Goal: Information Seeking & Learning: Compare options

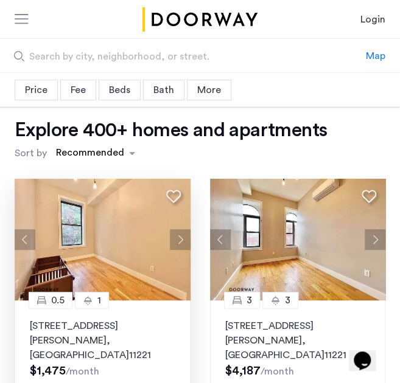
click at [186, 240] on button "Next apartment" at bounding box center [180, 239] width 21 height 21
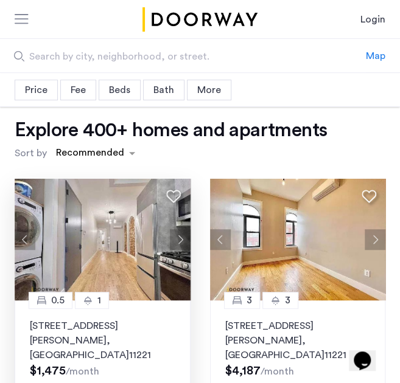
click at [186, 240] on button "Next apartment" at bounding box center [180, 239] width 21 height 21
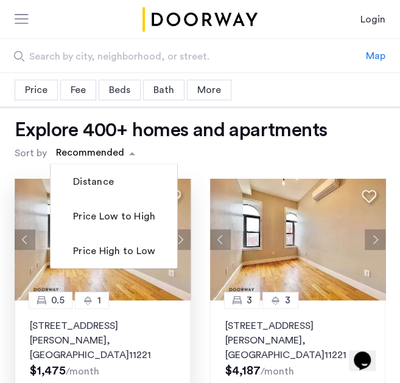
click at [88, 158] on div "sort-apartment" at bounding box center [90, 155] width 72 height 16
click at [103, 211] on label "Price Low to High" at bounding box center [113, 216] width 85 height 15
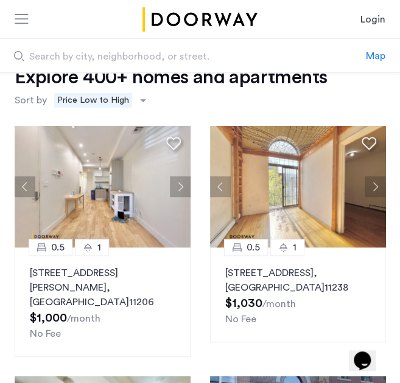
scroll to position [54, 0]
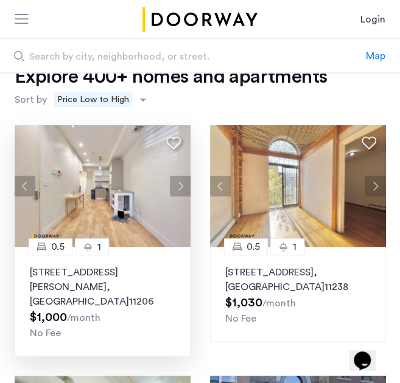
click at [127, 204] on img at bounding box center [103, 186] width 176 height 122
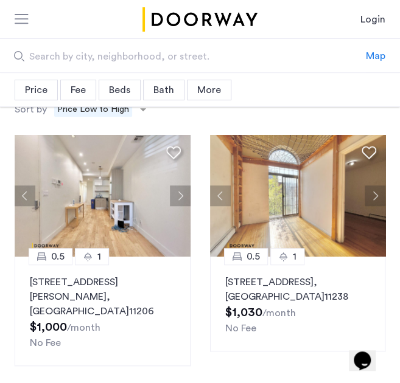
scroll to position [0, 0]
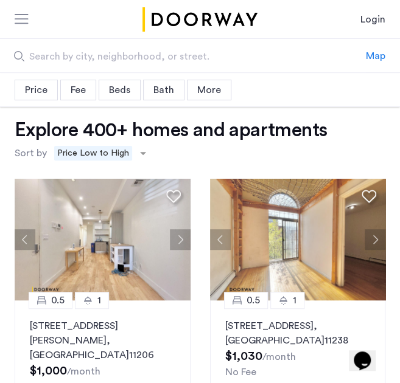
click at [116, 82] on div "Beds" at bounding box center [120, 90] width 42 height 21
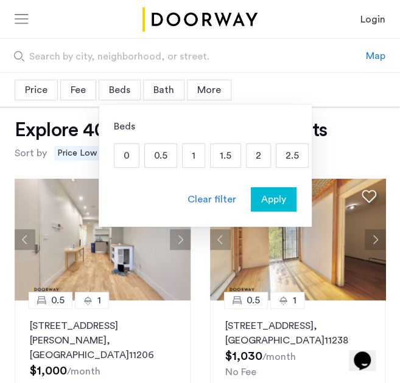
click at [196, 153] on p "1" at bounding box center [194, 155] width 22 height 23
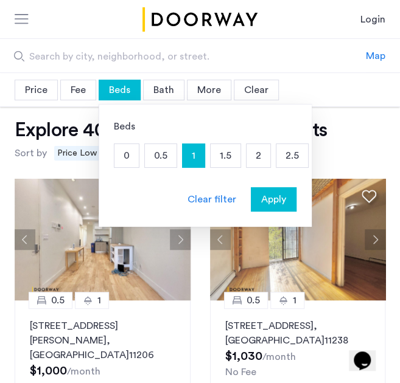
click at [277, 203] on span "Apply" at bounding box center [273, 199] width 25 height 15
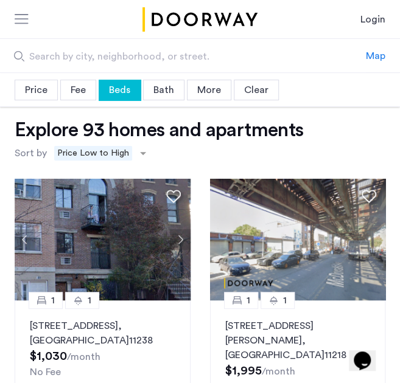
click at [110, 94] on div "Beds" at bounding box center [120, 90] width 42 height 21
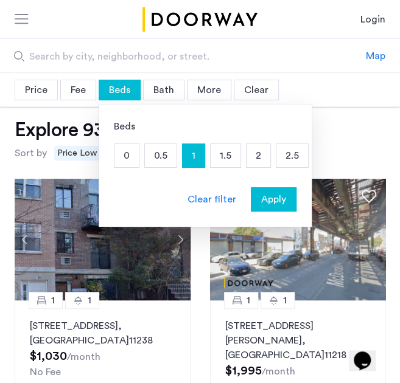
click at [335, 70] on input "Search by city, neighborhood, or street." at bounding box center [183, 55] width 366 height 33
click at [122, 150] on p "0" at bounding box center [126, 155] width 24 height 23
click at [271, 197] on span "Apply" at bounding box center [273, 199] width 25 height 15
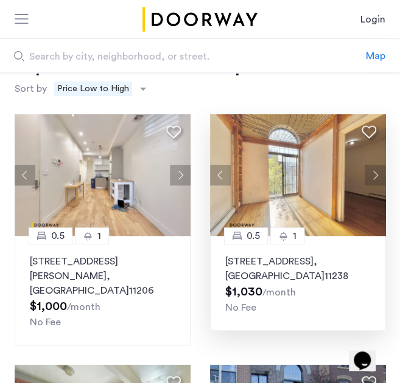
scroll to position [65, 0]
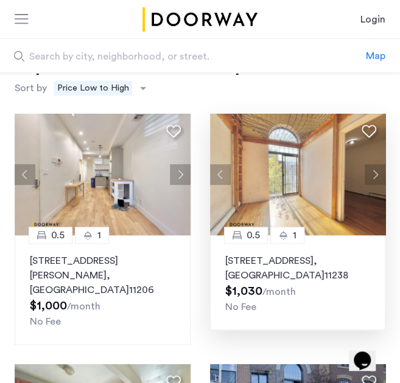
click at [341, 217] on img at bounding box center [298, 175] width 176 height 122
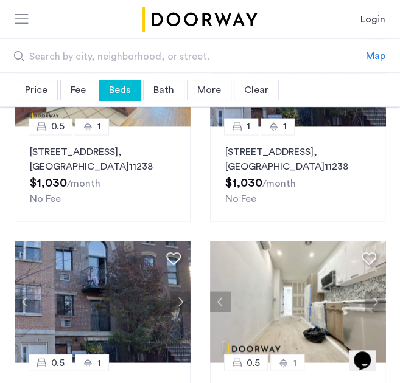
scroll to position [0, 0]
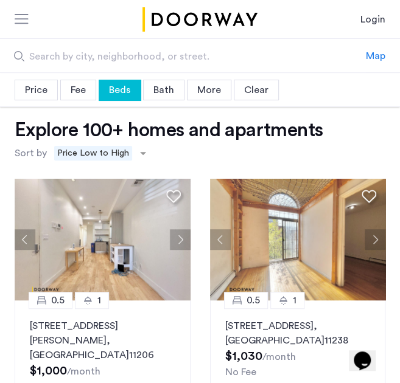
click at [119, 89] on div "Beds" at bounding box center [120, 90] width 42 height 21
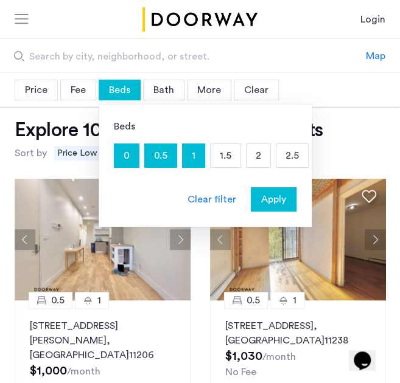
click at [124, 159] on p "0" at bounding box center [126, 155] width 24 height 23
click at [274, 205] on span "Apply" at bounding box center [273, 199] width 25 height 15
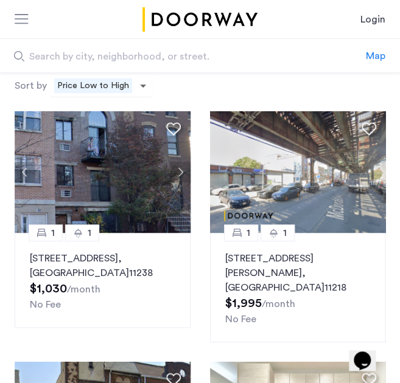
scroll to position [69, 0]
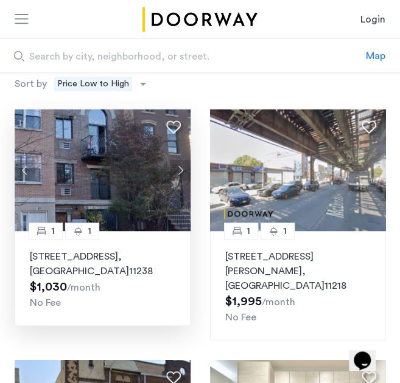
click at [125, 178] on img at bounding box center [103, 171] width 176 height 122
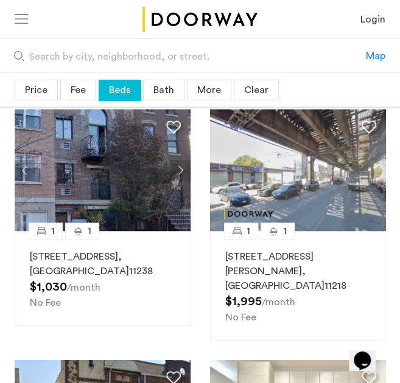
scroll to position [0, 0]
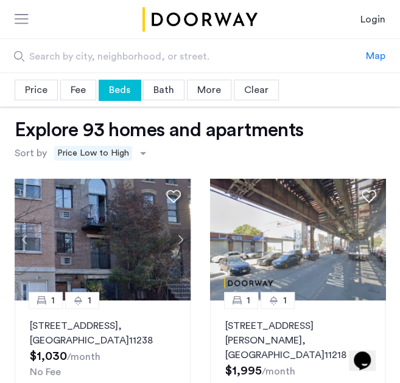
click at [122, 94] on div "Beds" at bounding box center [120, 90] width 42 height 21
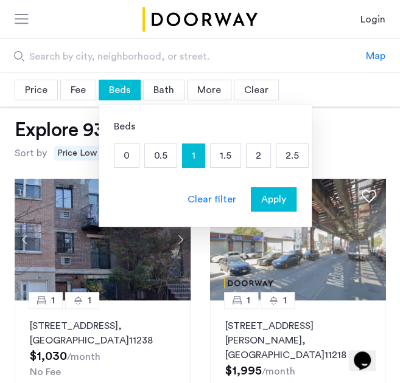
click at [195, 148] on p "1" at bounding box center [194, 155] width 22 height 23
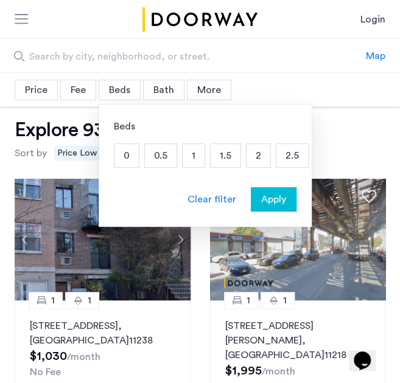
click at [38, 82] on div "Price" at bounding box center [36, 90] width 43 height 21
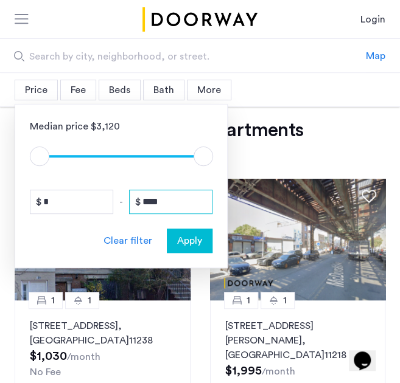
click at [187, 208] on input "****" at bounding box center [170, 202] width 83 height 24
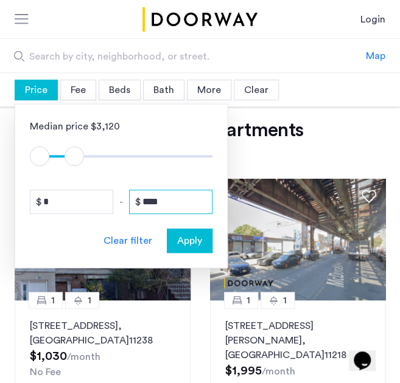
type input "****"
click at [195, 235] on span "Apply" at bounding box center [189, 241] width 25 height 15
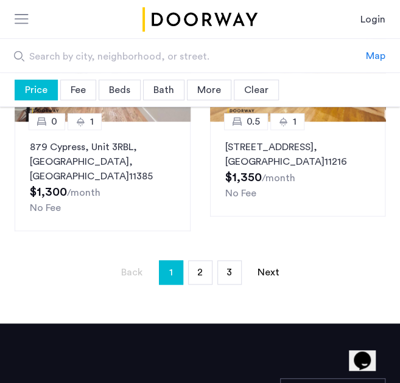
scroll to position [1415, 0]
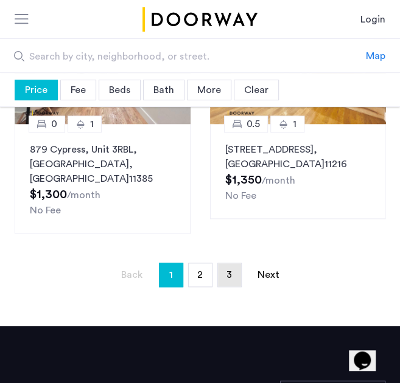
click at [231, 263] on link "page 3" at bounding box center [229, 274] width 23 height 23
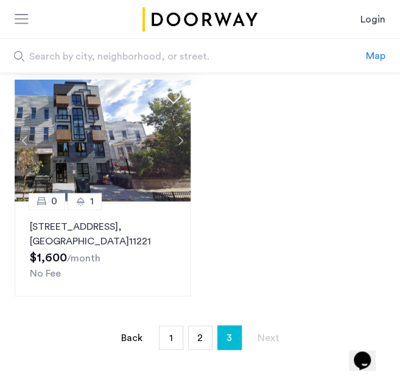
scroll to position [350, 0]
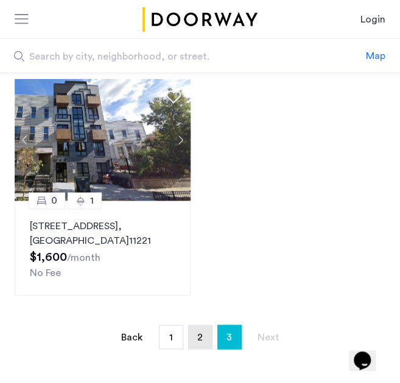
click at [202, 326] on link "page 2" at bounding box center [200, 337] width 23 height 23
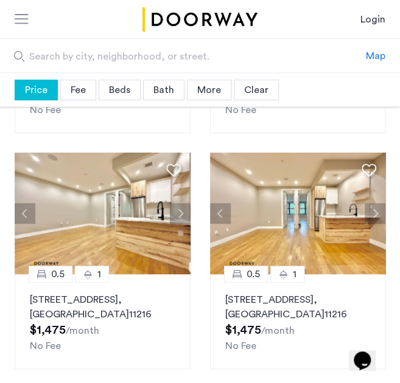
scroll to position [1264, 0]
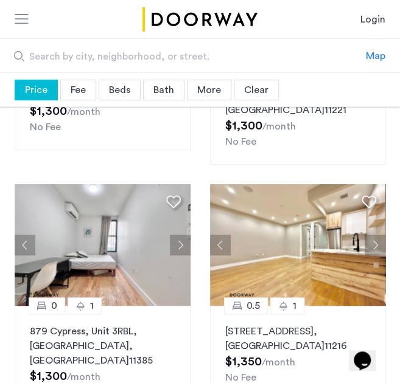
scroll to position [1209, 0]
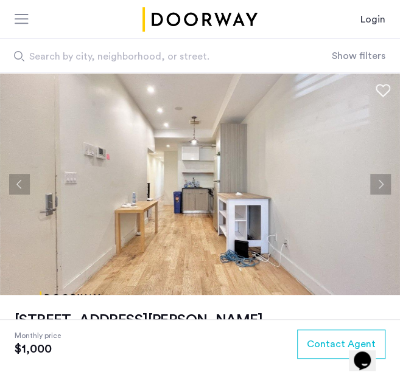
click at [376, 186] on button "Next apartment" at bounding box center [380, 184] width 21 height 21
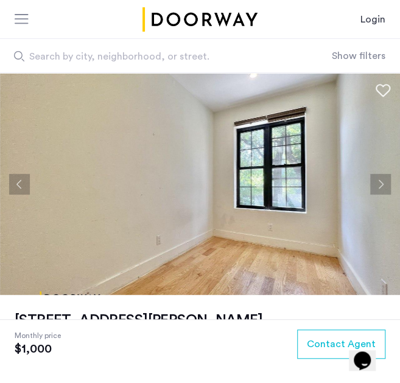
click at [376, 186] on button "Next apartment" at bounding box center [380, 184] width 21 height 21
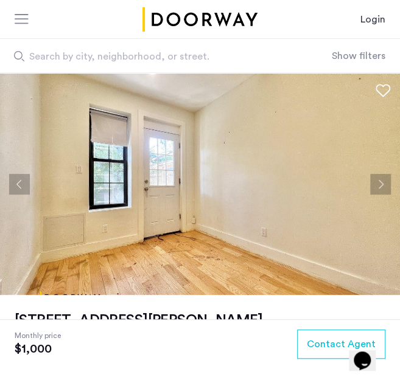
click at [376, 186] on button "Next apartment" at bounding box center [380, 184] width 21 height 21
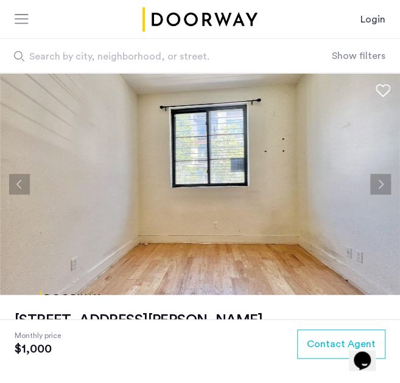
click at [376, 186] on button "Next apartment" at bounding box center [380, 184] width 21 height 21
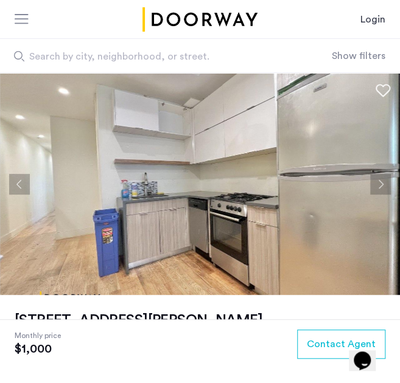
click at [376, 186] on button "Next apartment" at bounding box center [380, 184] width 21 height 21
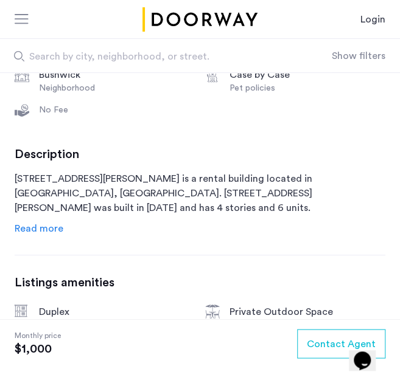
scroll to position [389, 0]
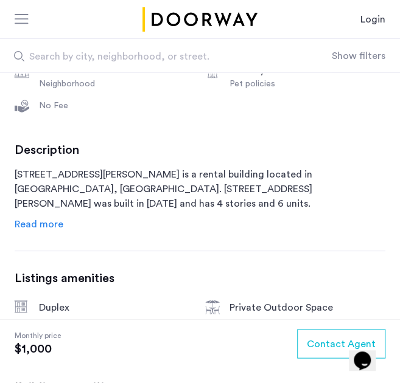
click at [35, 220] on span "Read more" at bounding box center [39, 224] width 49 height 10
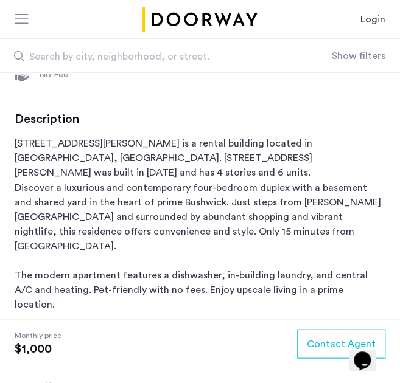
scroll to position [425, 0]
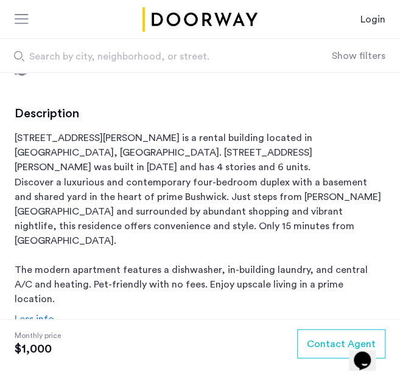
click at [35, 177] on p "141 Troutman Street is a rental building located in Brooklyn, NY. 141 Troutman …" at bounding box center [200, 218] width 371 height 175
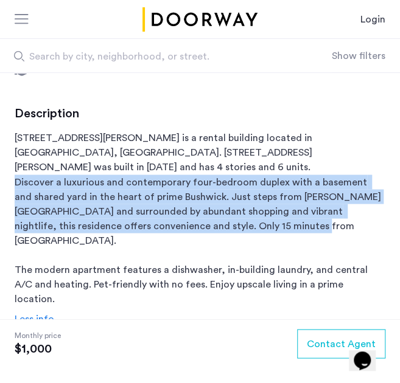
click at [35, 177] on p "141 Troutman Street is a rental building located in Brooklyn, NY. 141 Troutman …" at bounding box center [200, 218] width 371 height 175
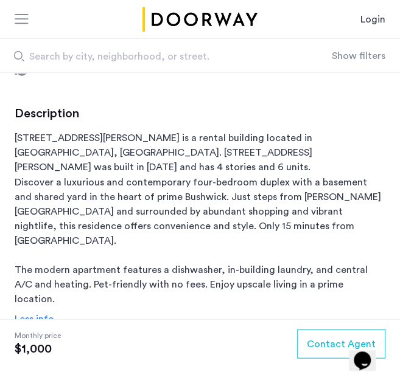
click at [51, 253] on p "141 Troutman Street is a rental building located in Brooklyn, NY. 141 Troutman …" at bounding box center [200, 218] width 371 height 175
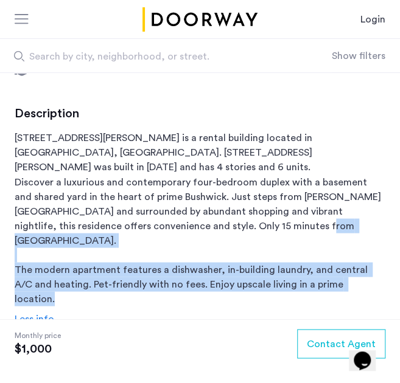
click at [51, 253] on p "141 Troutman Street is a rental building located in Brooklyn, NY. 141 Troutman …" at bounding box center [200, 218] width 371 height 175
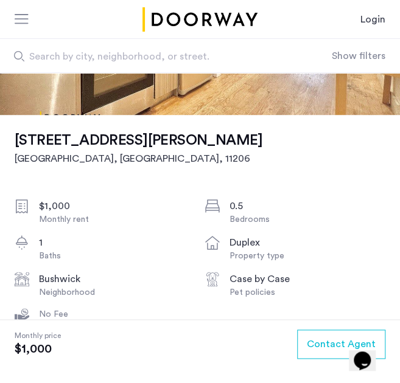
scroll to position [0, 0]
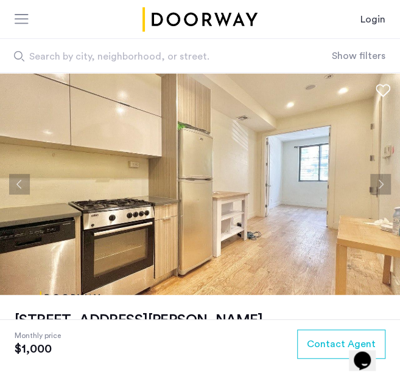
click at [374, 177] on button "Next apartment" at bounding box center [380, 184] width 21 height 21
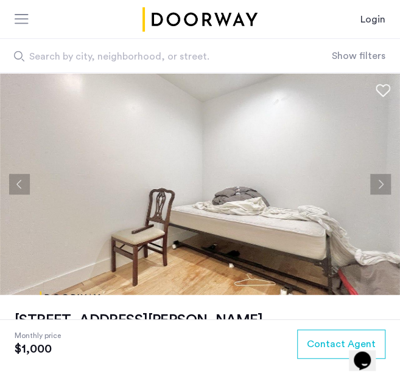
click at [374, 177] on button "Next apartment" at bounding box center [380, 184] width 21 height 21
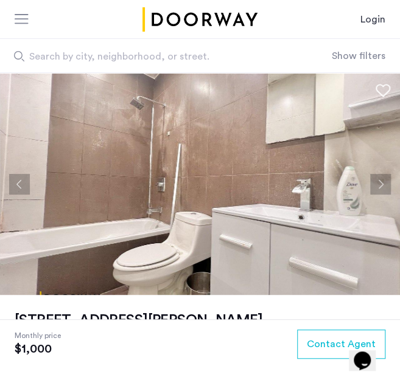
click at [374, 177] on button "Next apartment" at bounding box center [380, 184] width 21 height 21
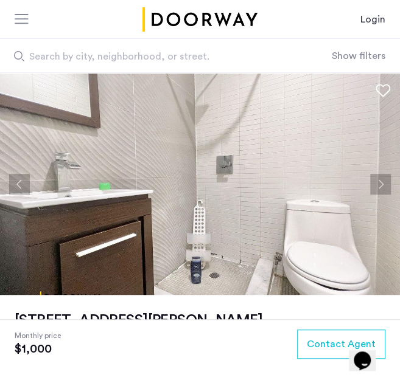
click at [374, 177] on button "Next apartment" at bounding box center [380, 184] width 21 height 21
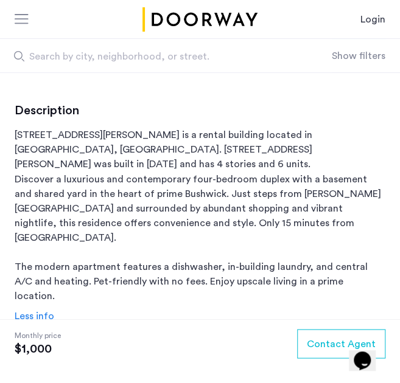
scroll to position [427, 0]
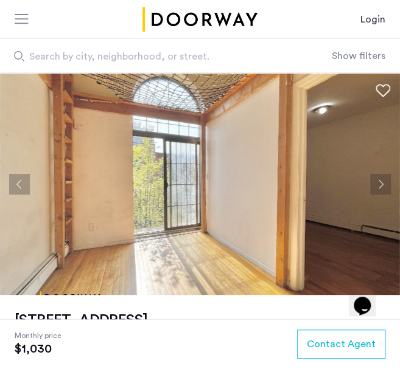
click at [376, 184] on button "Next apartment" at bounding box center [380, 184] width 21 height 21
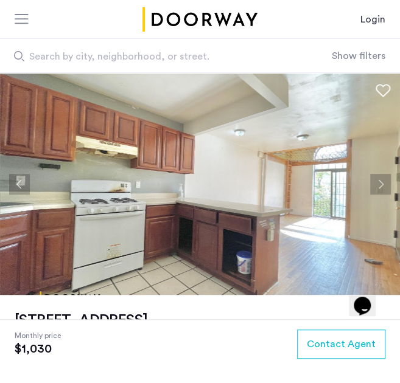
click at [376, 184] on button "Next apartment" at bounding box center [380, 184] width 21 height 21
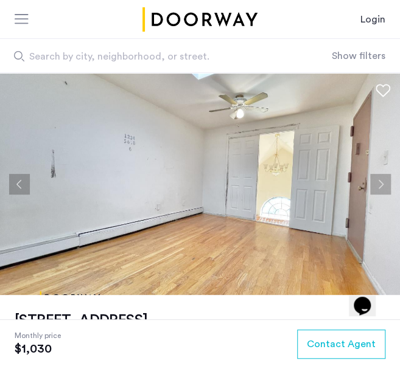
click at [376, 184] on button "Next apartment" at bounding box center [380, 184] width 21 height 21
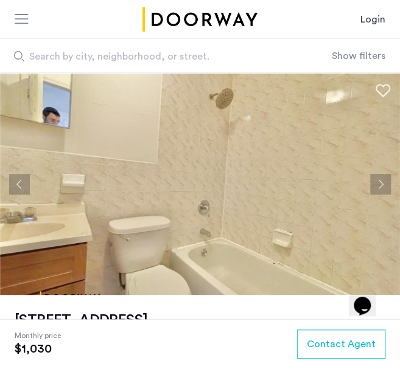
click at [376, 184] on button "Next apartment" at bounding box center [380, 184] width 21 height 21
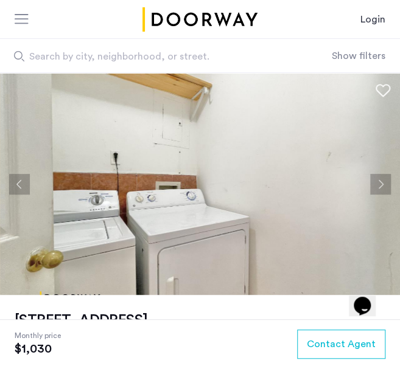
click at [376, 184] on button "Next apartment" at bounding box center [380, 184] width 21 height 21
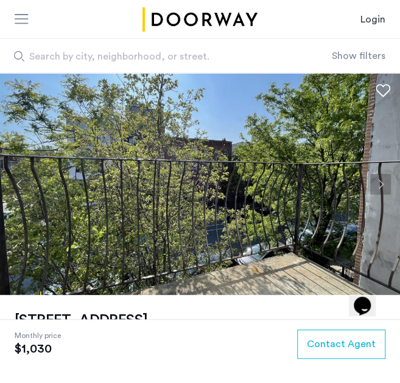
click at [376, 184] on button "Next apartment" at bounding box center [380, 184] width 21 height 21
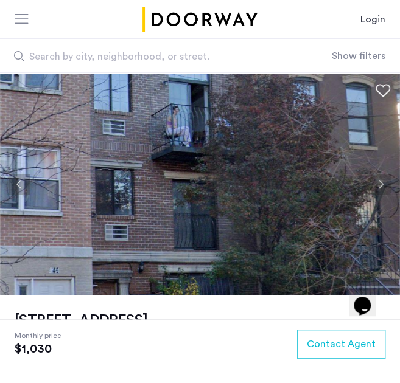
click at [376, 184] on button "Next apartment" at bounding box center [380, 184] width 21 height 21
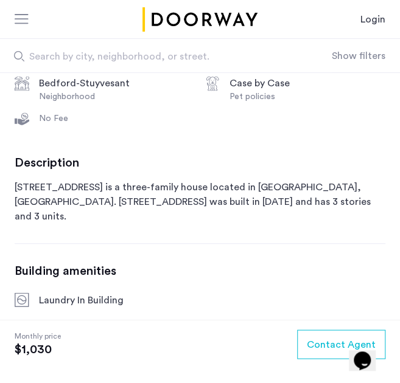
scroll to position [375, 0]
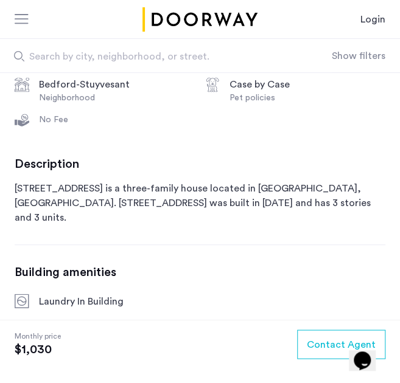
click at [225, 207] on p "[STREET_ADDRESS] is a three-family house located in [GEOGRAPHIC_DATA], [GEOGRAP…" at bounding box center [200, 203] width 371 height 44
click at [225, 207] on p "451 Franklin Avenue is a three-family house located in Brooklyn, NY. 451 Frankl…" at bounding box center [200, 203] width 371 height 44
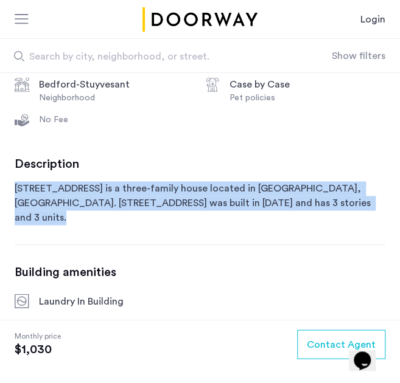
click at [225, 207] on p "451 Franklin Avenue is a three-family house located in Brooklyn, NY. 451 Frankl…" at bounding box center [200, 203] width 371 height 44
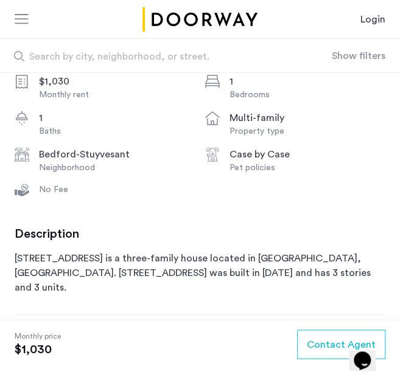
scroll to position [0, 0]
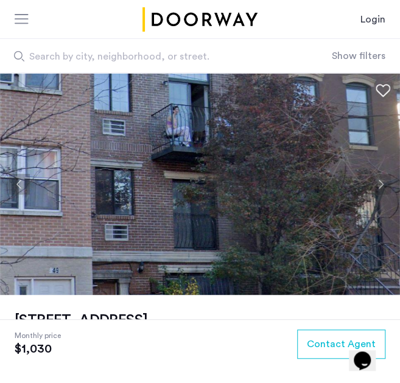
click at [382, 177] on button "Next apartment" at bounding box center [380, 184] width 21 height 21
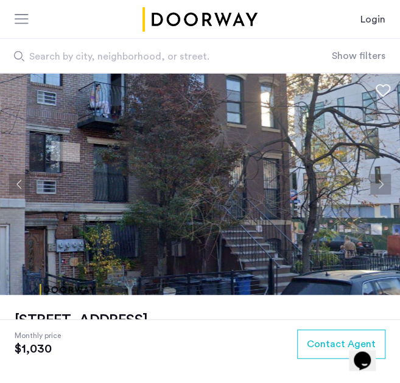
click at [382, 177] on button "Next apartment" at bounding box center [380, 184] width 21 height 21
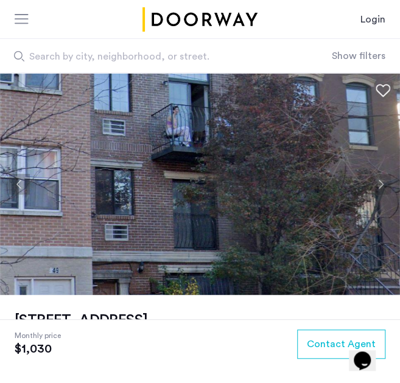
click at [382, 177] on button "Next apartment" at bounding box center [380, 184] width 21 height 21
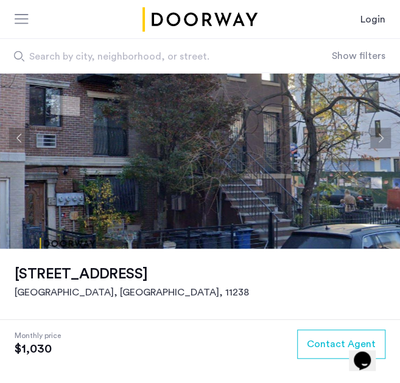
scroll to position [47, 0]
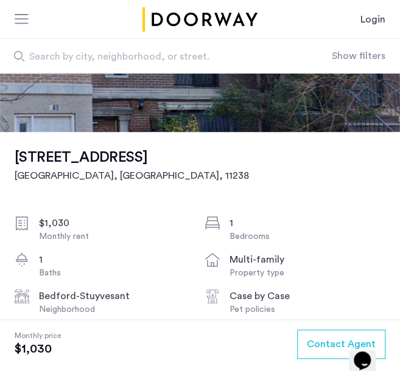
scroll to position [169, 0]
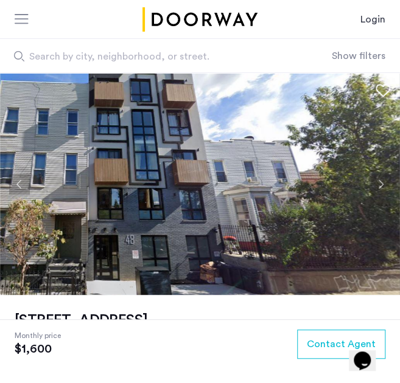
click at [375, 177] on button "Next apartment" at bounding box center [380, 184] width 21 height 21
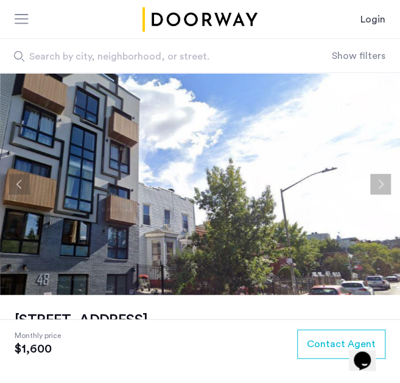
click at [375, 177] on button "Next apartment" at bounding box center [380, 184] width 21 height 21
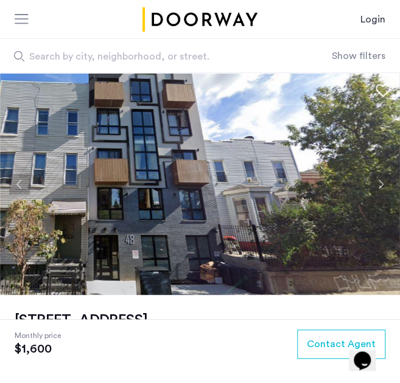
click at [375, 177] on button "Next apartment" at bounding box center [380, 184] width 21 height 21
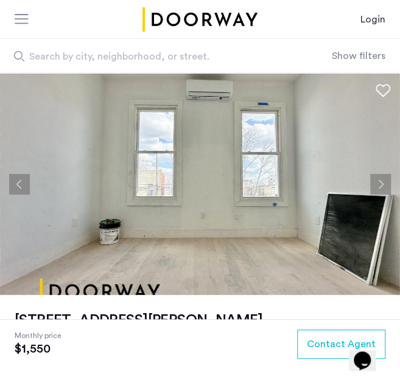
click at [388, 179] on button "Next apartment" at bounding box center [380, 184] width 21 height 21
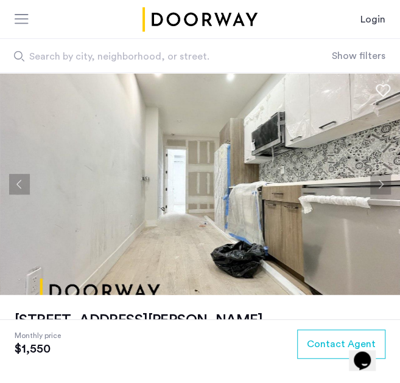
click at [388, 179] on button "Next apartment" at bounding box center [380, 184] width 21 height 21
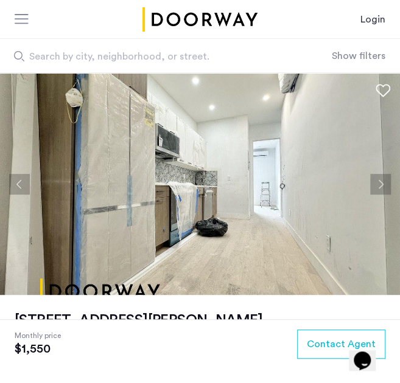
click at [388, 179] on button "Next apartment" at bounding box center [380, 184] width 21 height 21
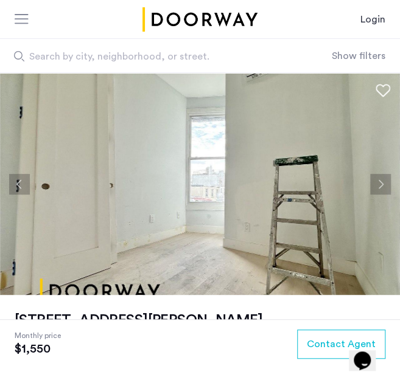
click at [388, 179] on button "Next apartment" at bounding box center [380, 184] width 21 height 21
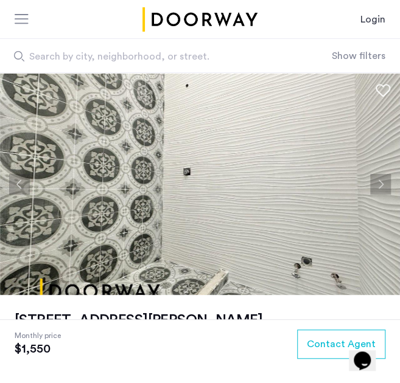
click at [388, 179] on button "Next apartment" at bounding box center [380, 184] width 21 height 21
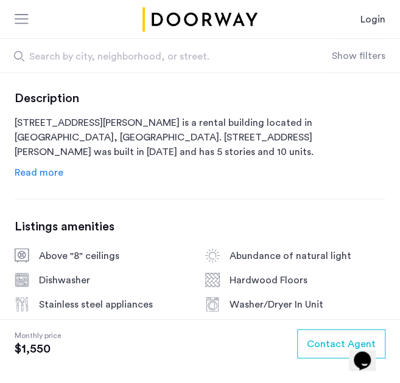
scroll to position [442, 0]
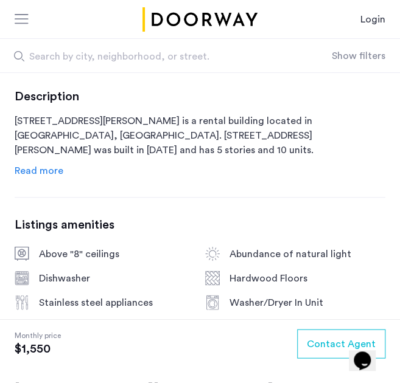
click at [39, 175] on span "Read more" at bounding box center [39, 171] width 49 height 10
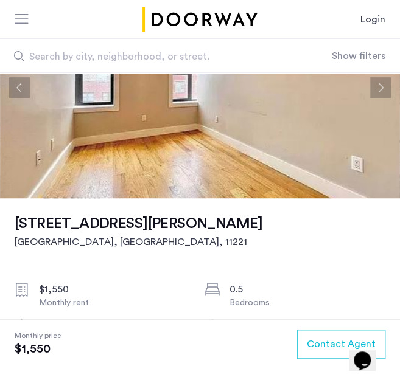
scroll to position [0, 0]
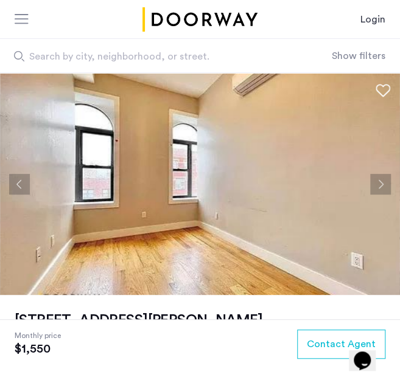
click at [383, 175] on button "Next apartment" at bounding box center [380, 184] width 21 height 21
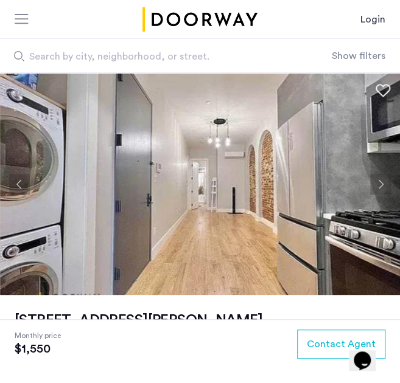
click at [383, 175] on button "Next apartment" at bounding box center [380, 184] width 21 height 21
